Goal: Task Accomplishment & Management: Manage account settings

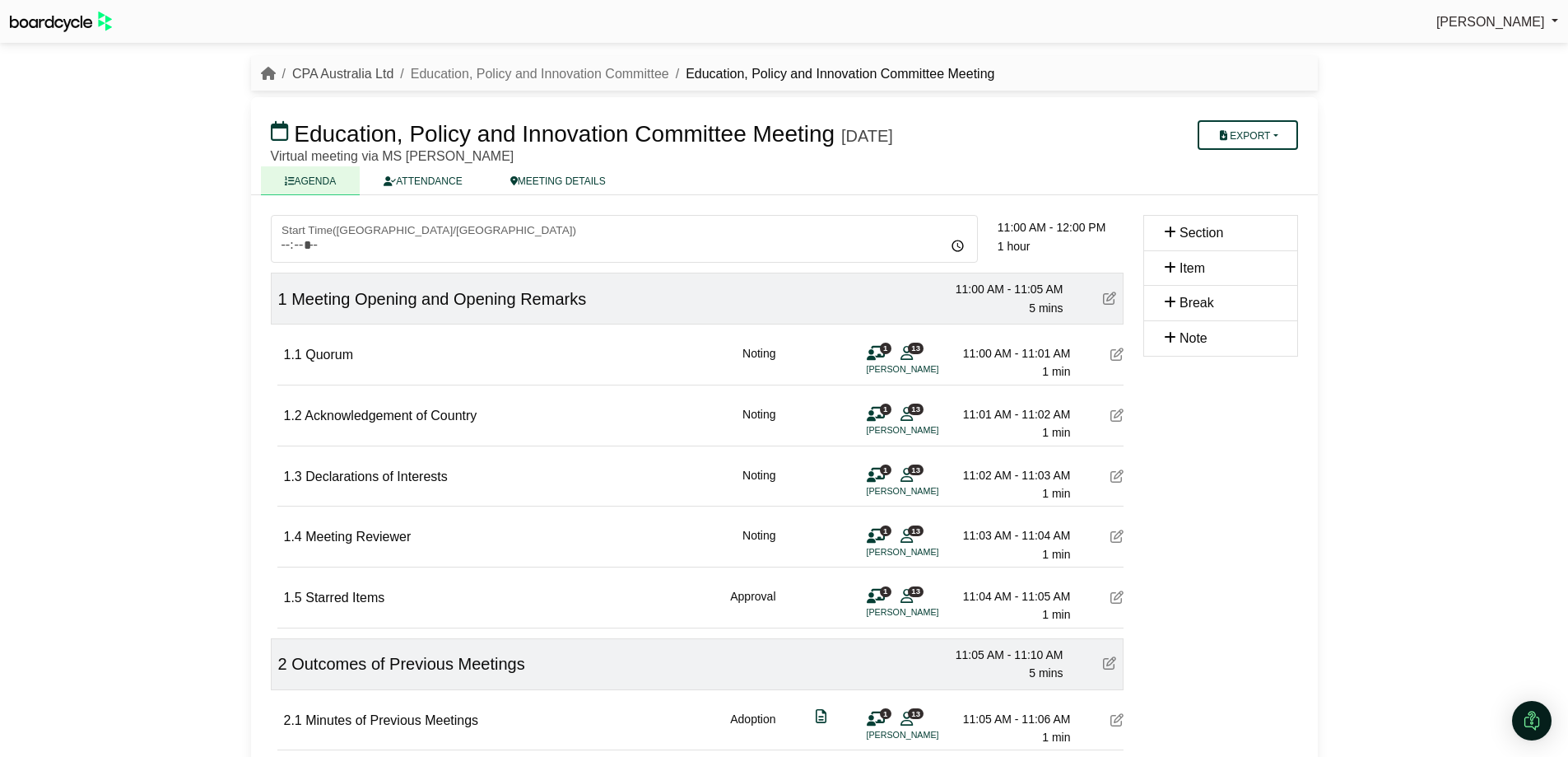
click at [341, 68] on link "CPA Australia Ltd" at bounding box center [342, 74] width 101 height 14
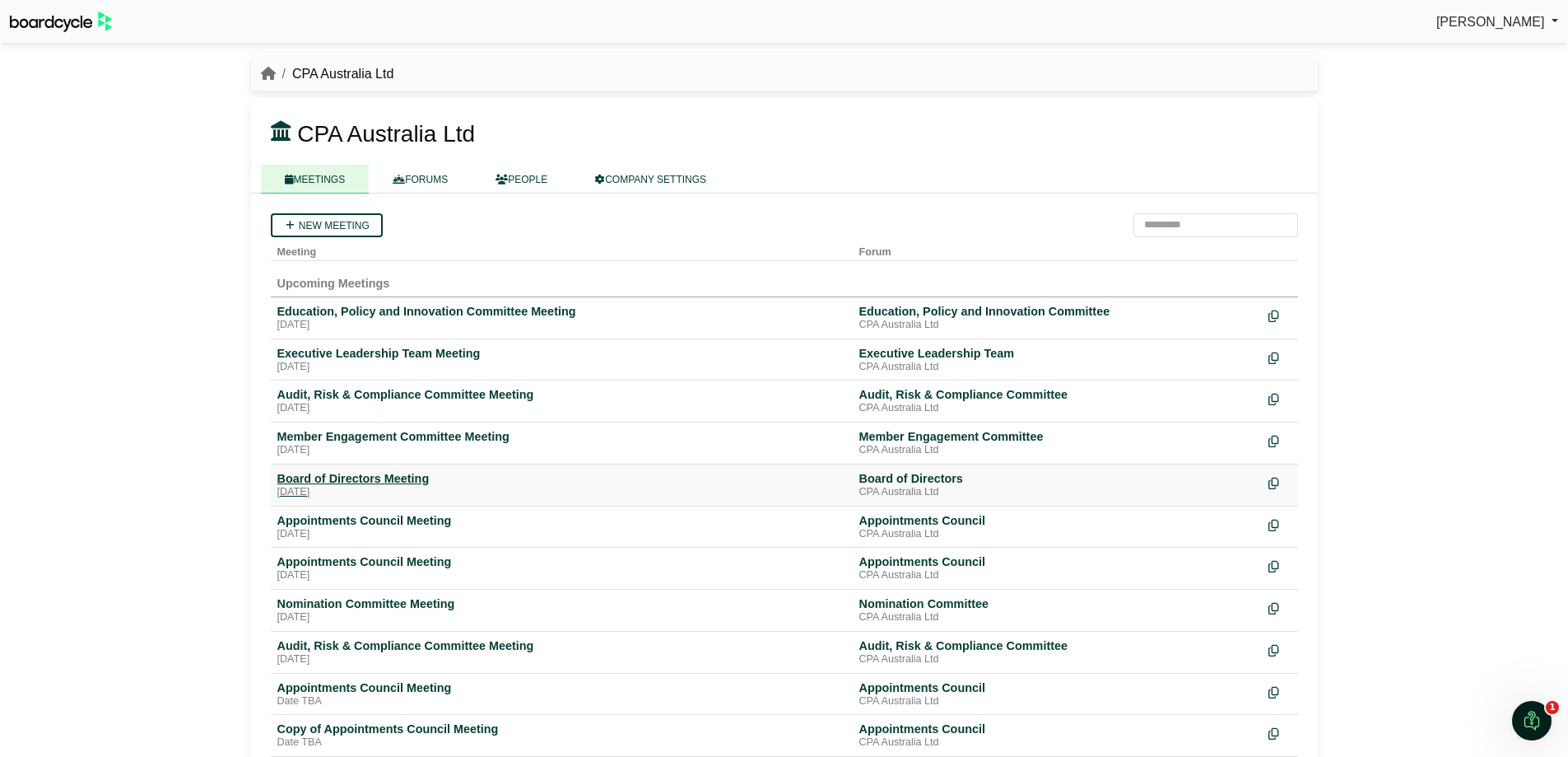
click at [401, 479] on div "Board of Directors Meeting" at bounding box center [562, 478] width 568 height 14
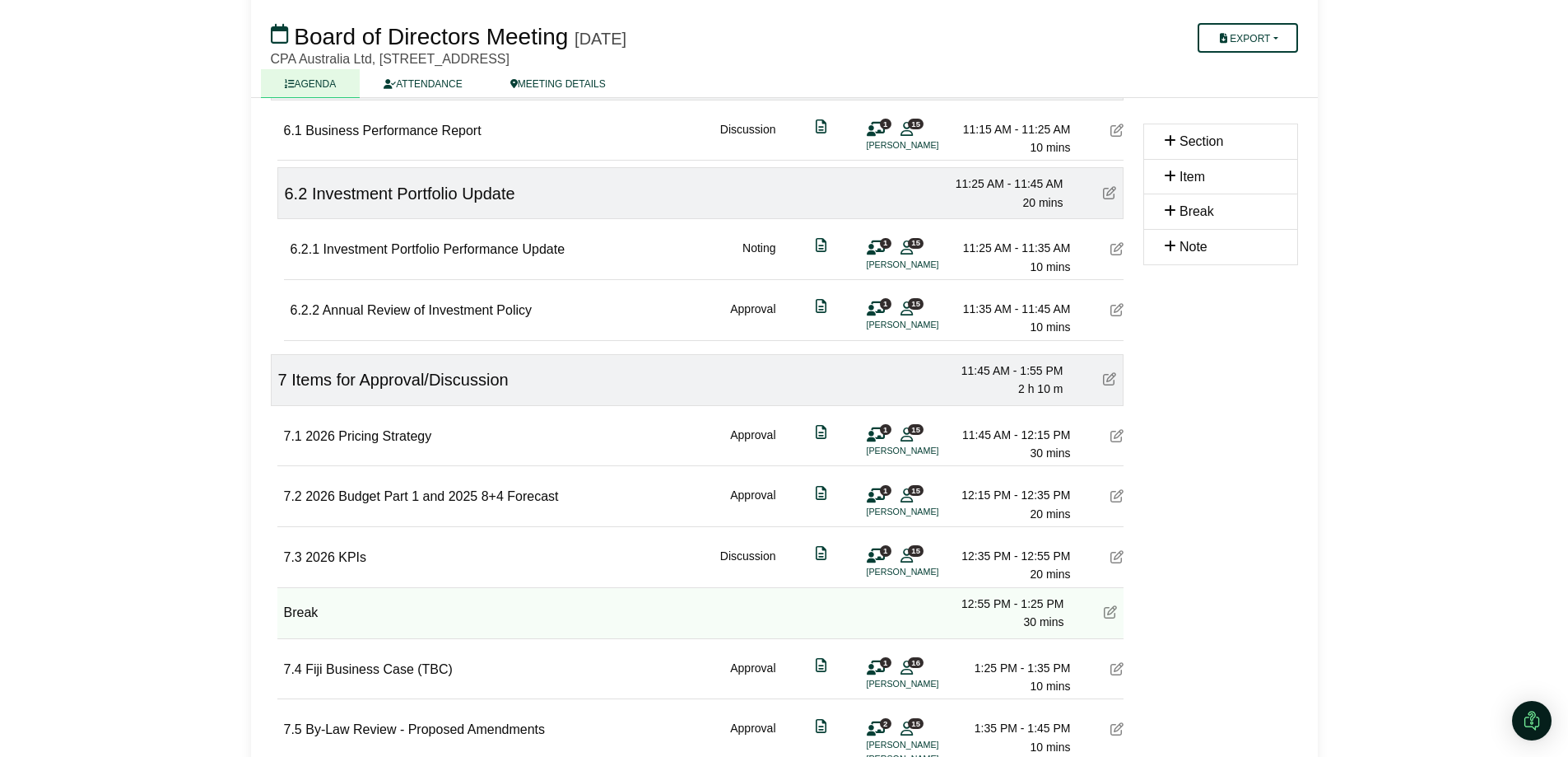
scroll to position [1276, 0]
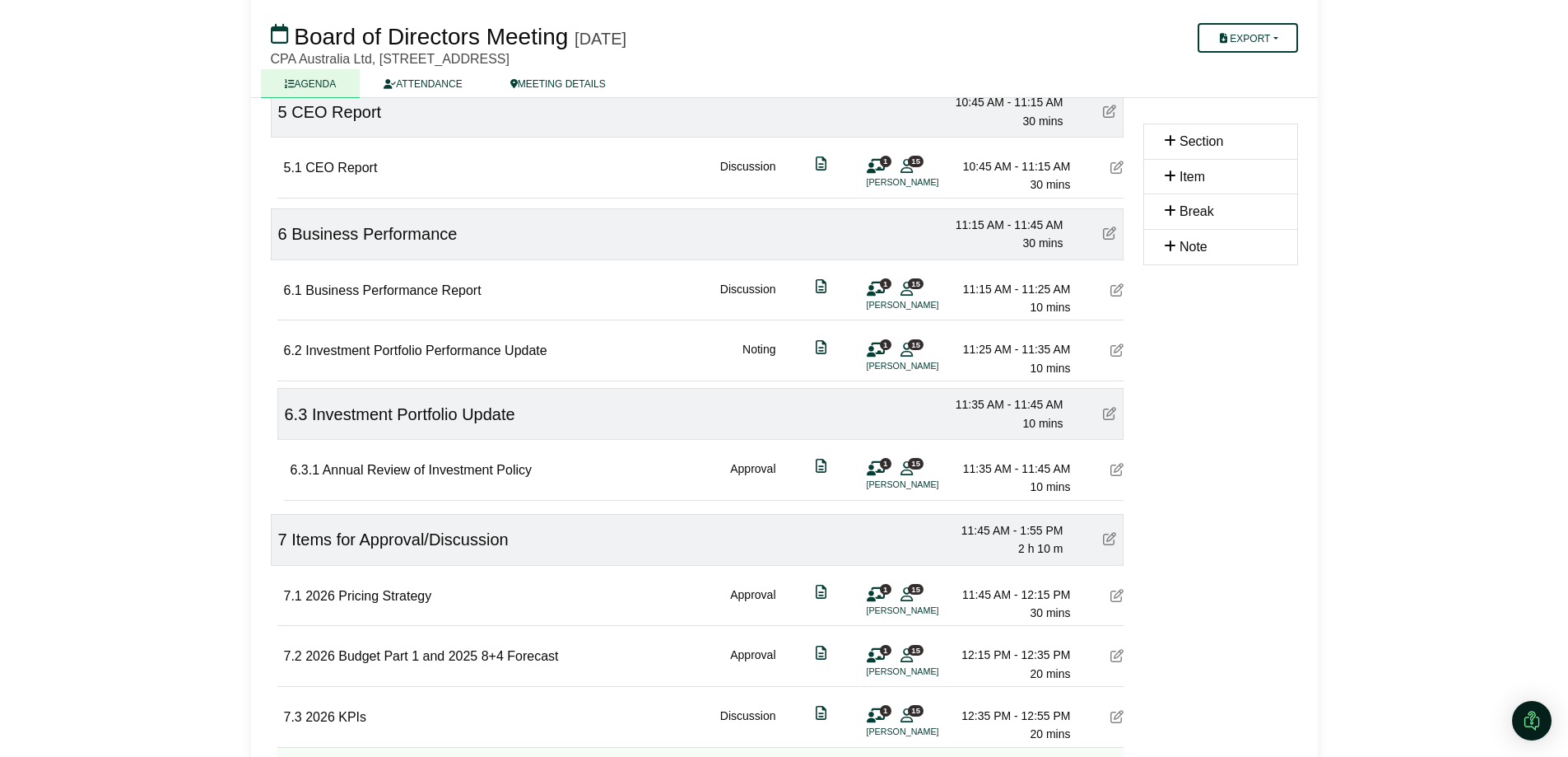
click at [1113, 291] on icon at bounding box center [1117, 290] width 13 height 13
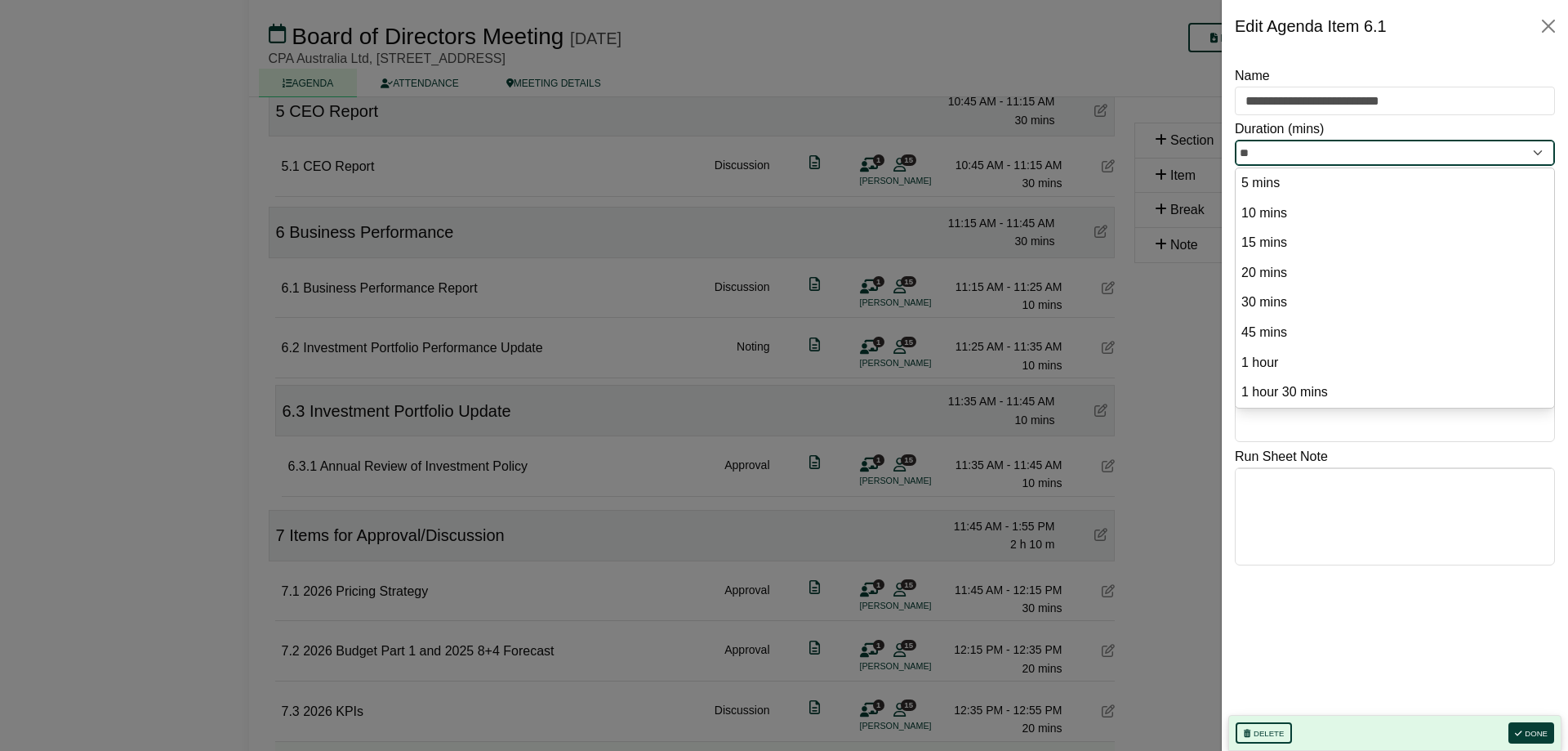
drag, startPoint x: 1274, startPoint y: 153, endPoint x: 1194, endPoint y: 142, distance: 80.8
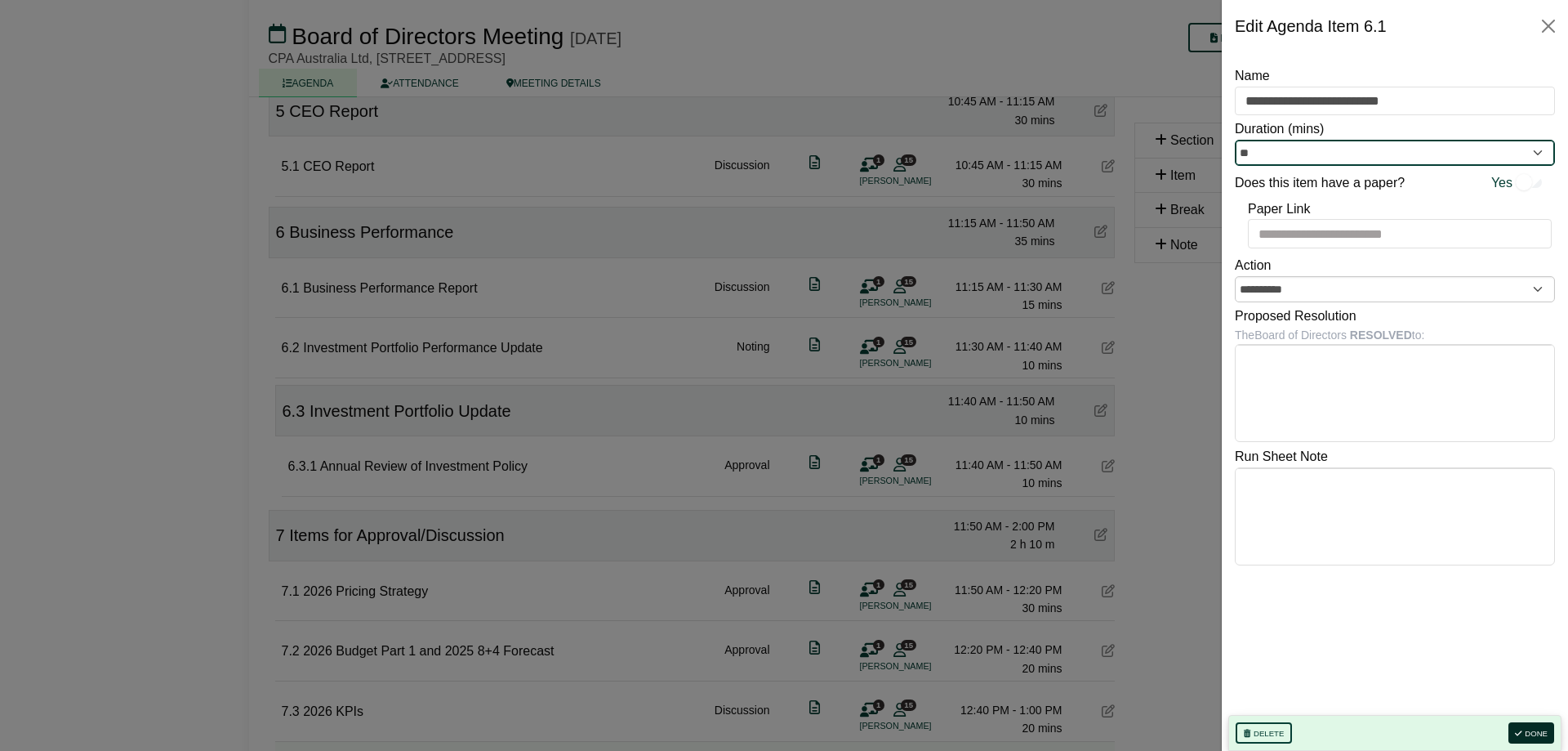
type input "**"
click at [1525, 732] on button "Done" at bounding box center [1531, 732] width 46 height 21
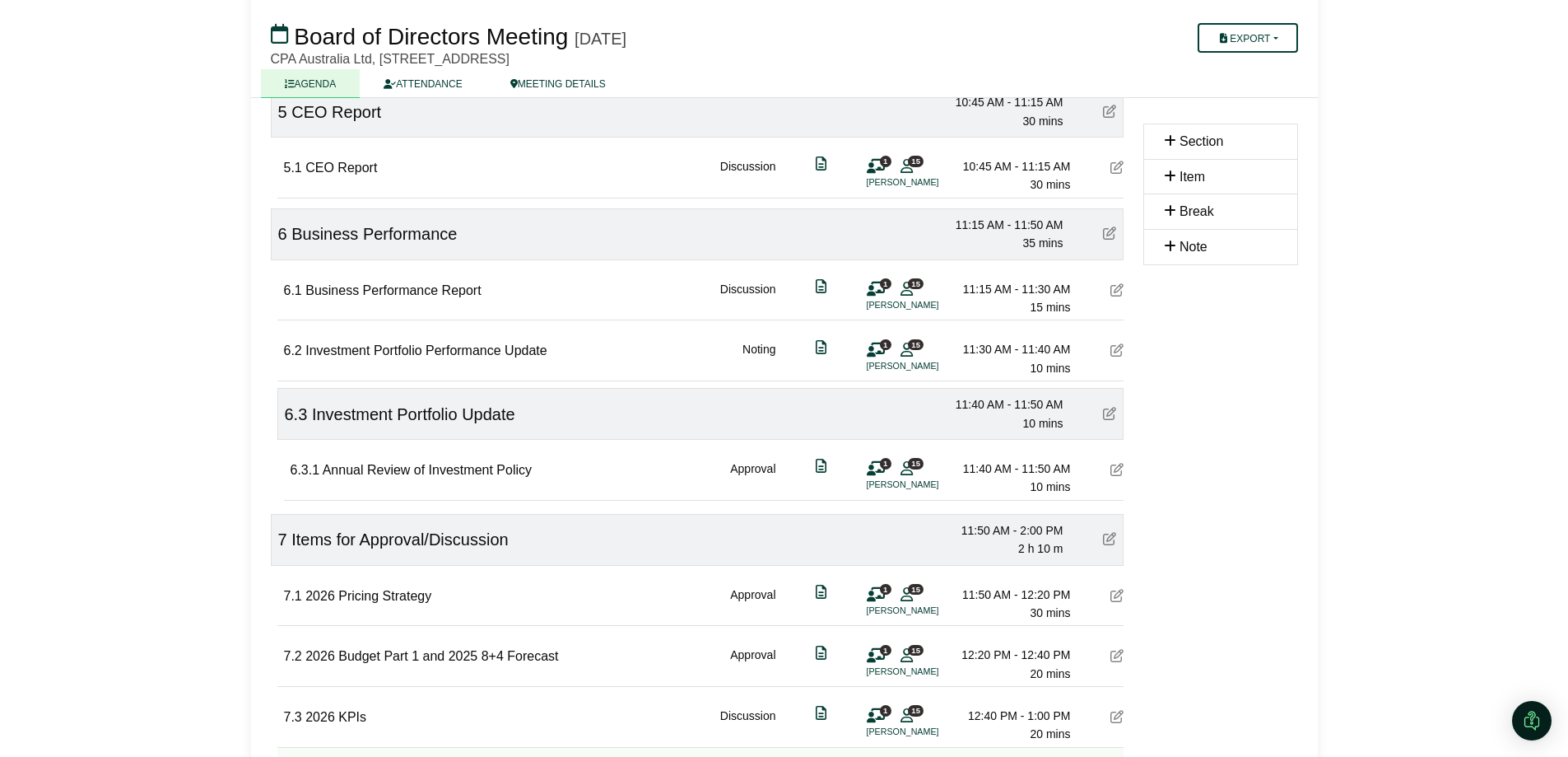
click at [1115, 352] on icon at bounding box center [1117, 350] width 13 height 13
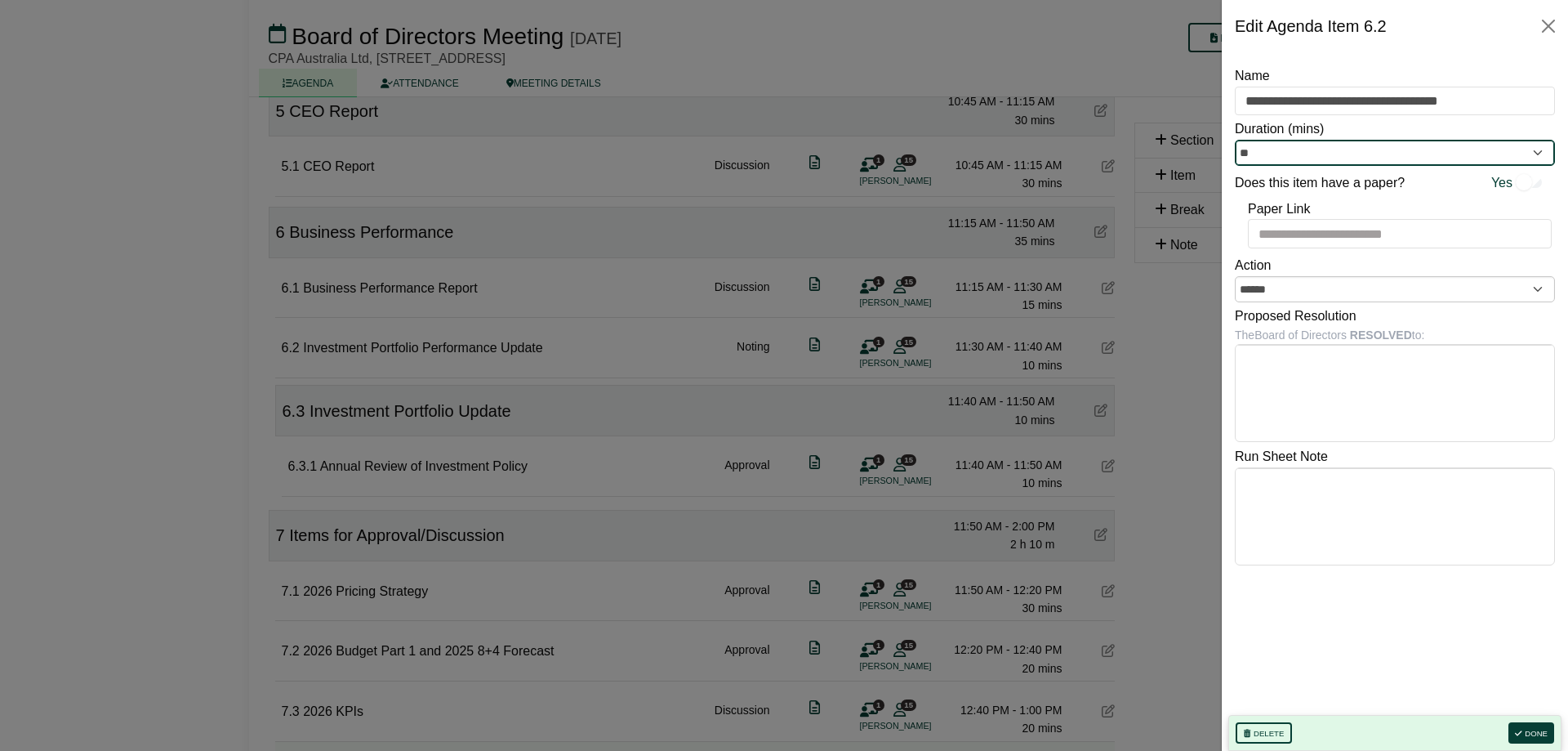
drag, startPoint x: 1290, startPoint y: 147, endPoint x: 1028, endPoint y: 134, distance: 262.3
type input "**"
click at [1522, 742] on button "Done" at bounding box center [1531, 732] width 46 height 21
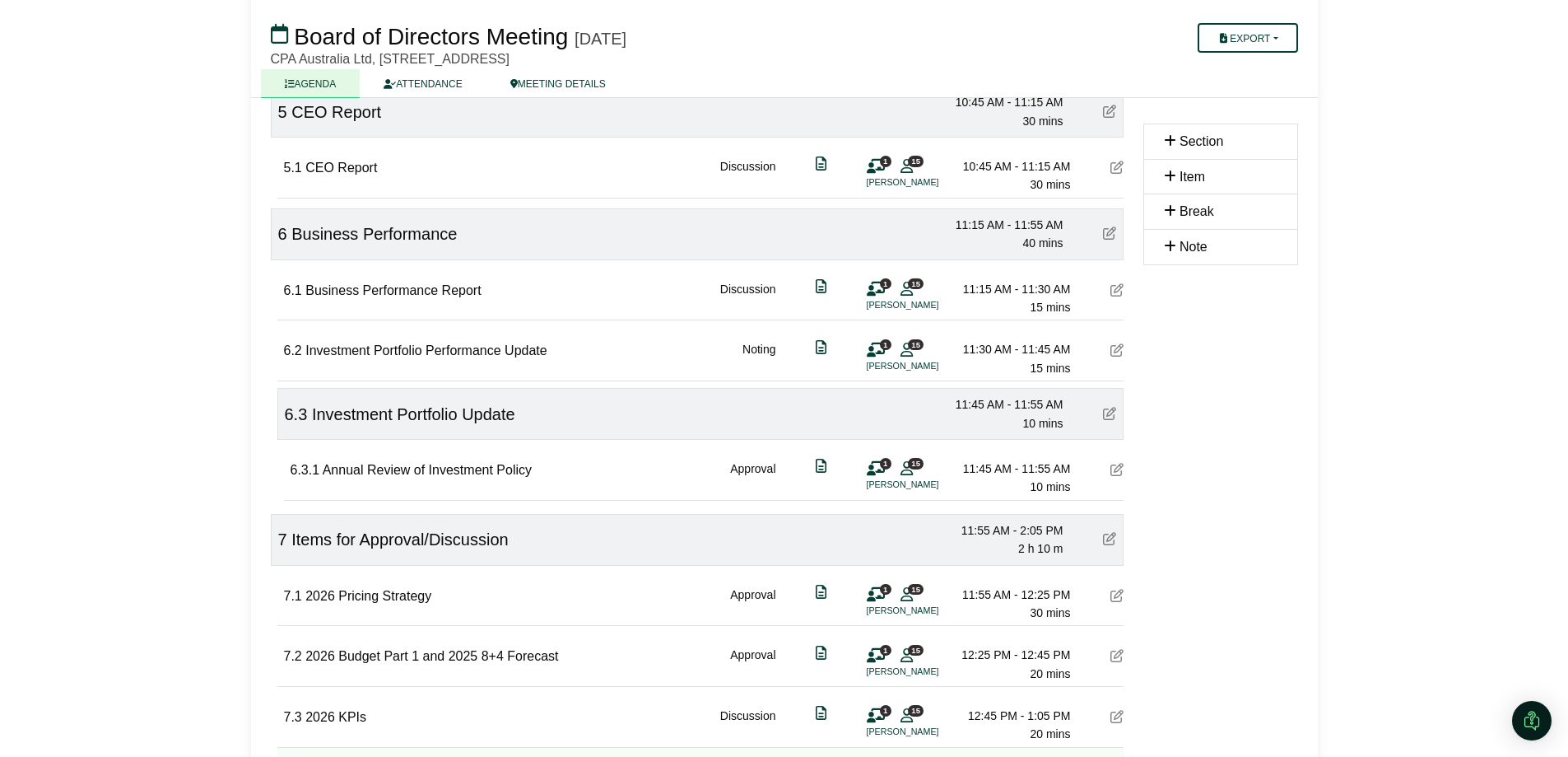
click at [1111, 408] on icon at bounding box center [1110, 413] width 13 height 13
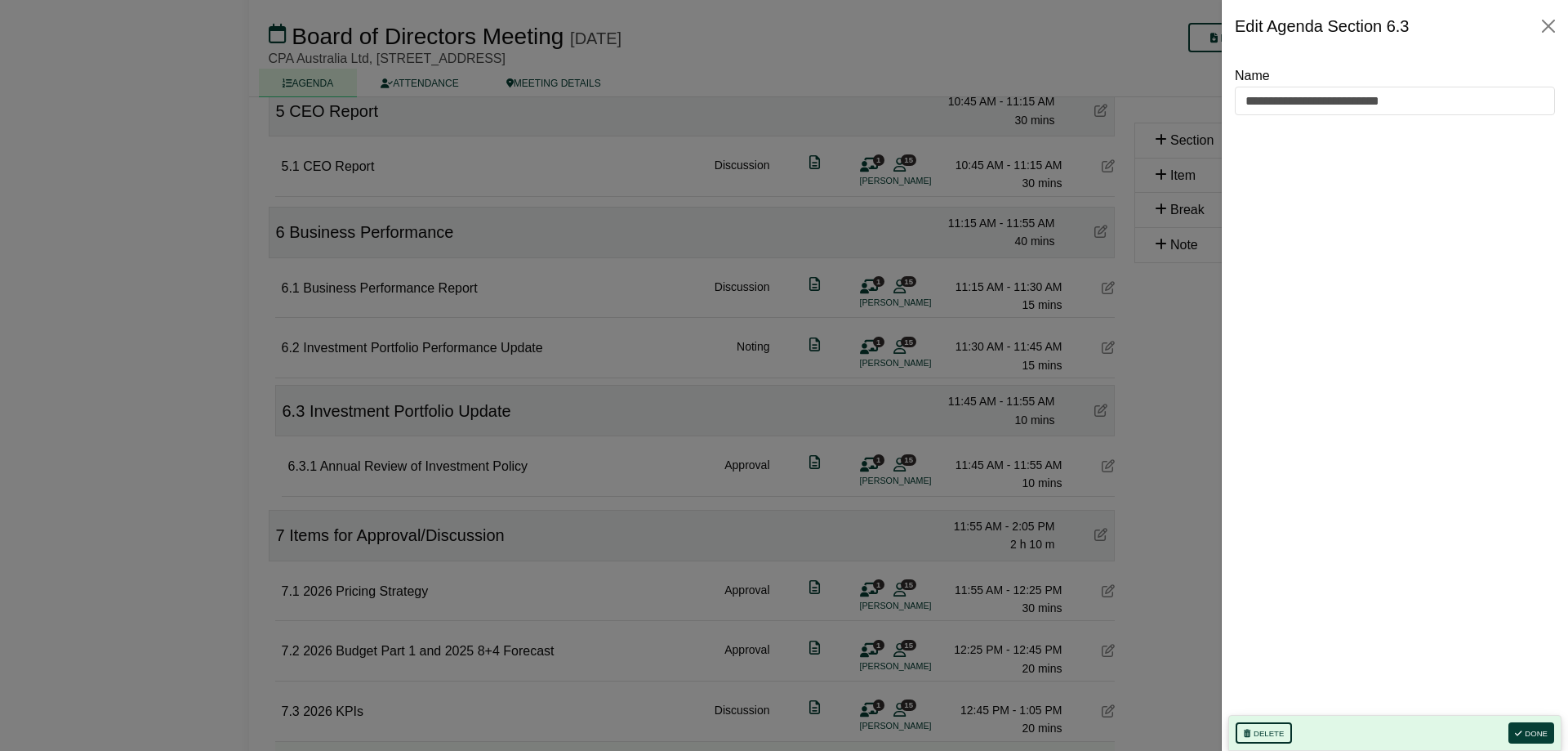
drag, startPoint x: 1264, startPoint y: 733, endPoint x: 867, endPoint y: 95, distance: 751.4
click at [1265, 733] on button "Delete" at bounding box center [1263, 732] width 56 height 21
